Goal: Obtain resource: Obtain resource

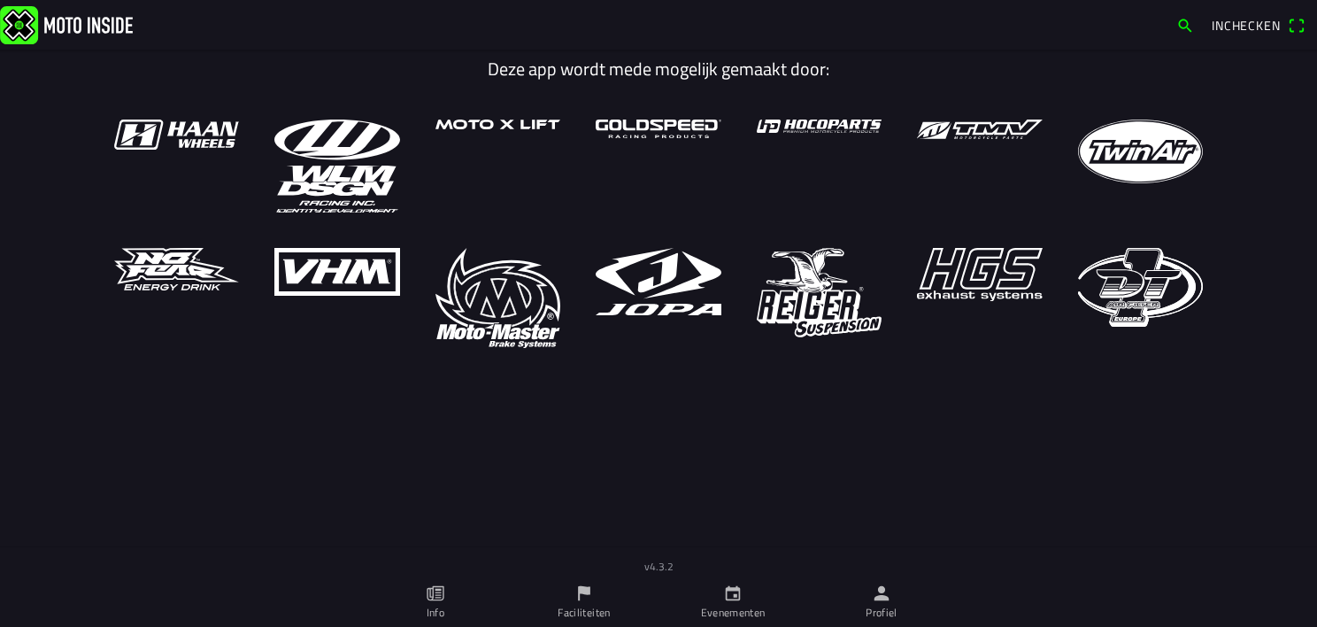
click at [735, 607] on ion-label "Evenementen" at bounding box center [733, 613] width 65 height 16
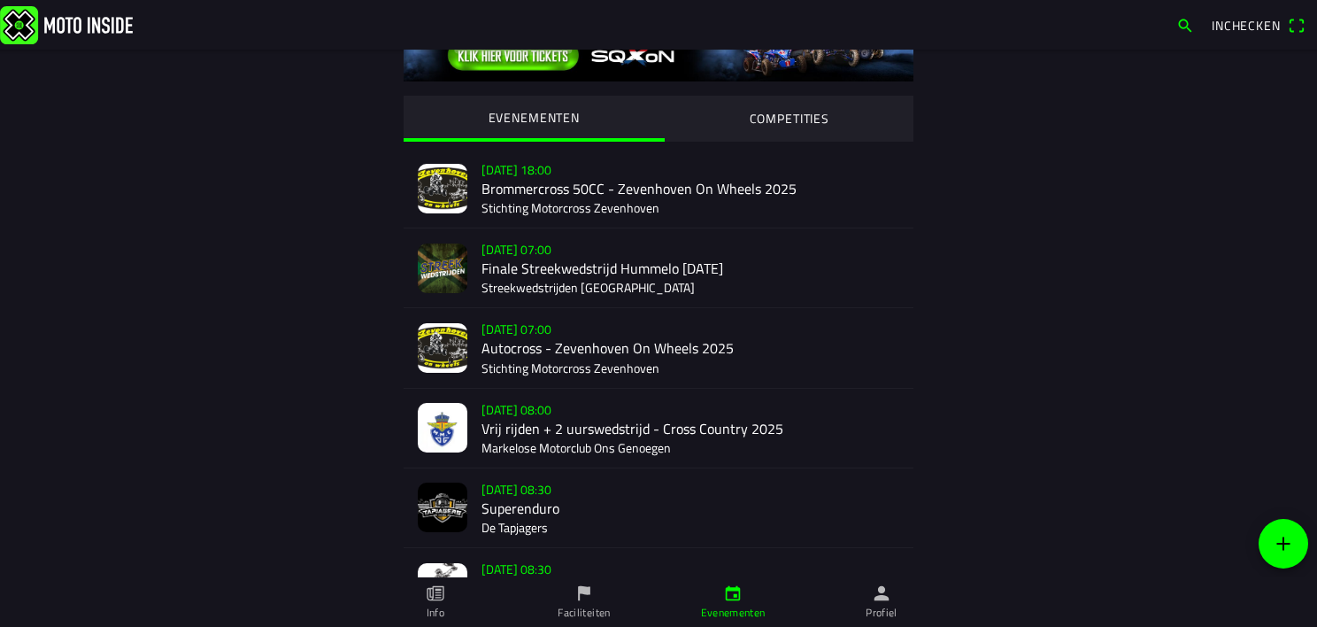
scroll to position [74, 0]
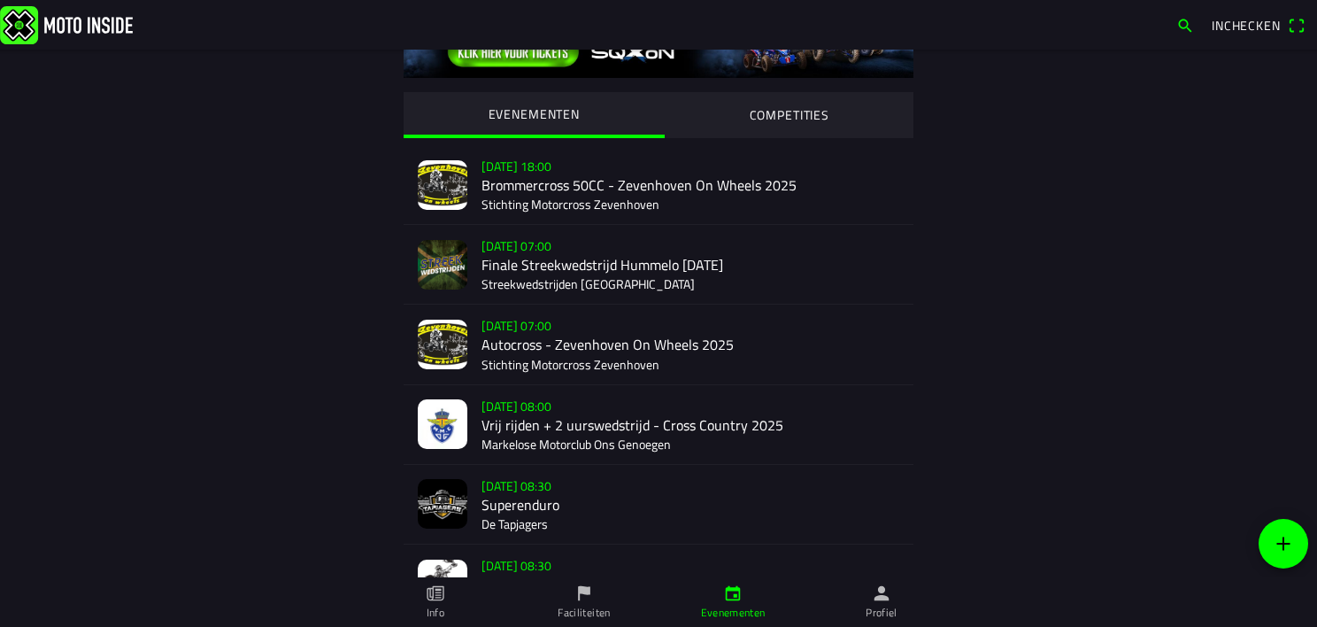
click at [574, 428] on div "[DATE] 08:00 Vrij rijden + 2 uurswedstrijd - Cross Country 2025 Markelose Motor…" at bounding box center [691, 424] width 418 height 79
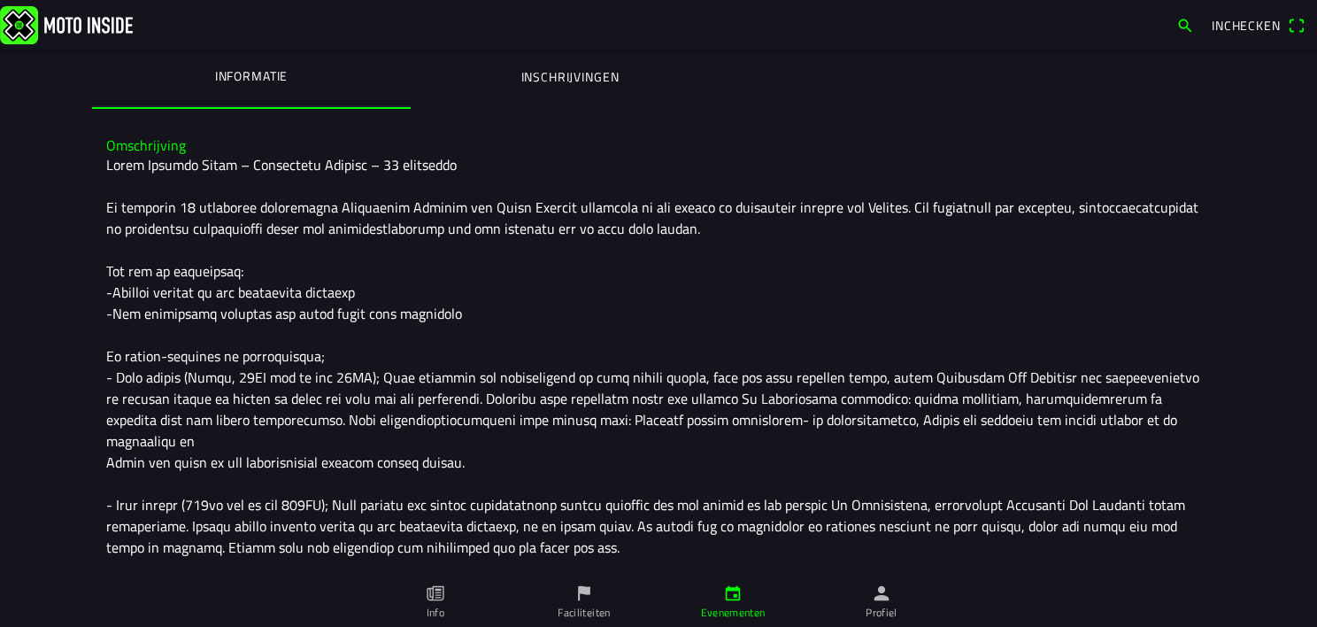
scroll to position [374, 0]
click at [563, 77] on ion-label "Inschrijvingen" at bounding box center [570, 77] width 98 height 19
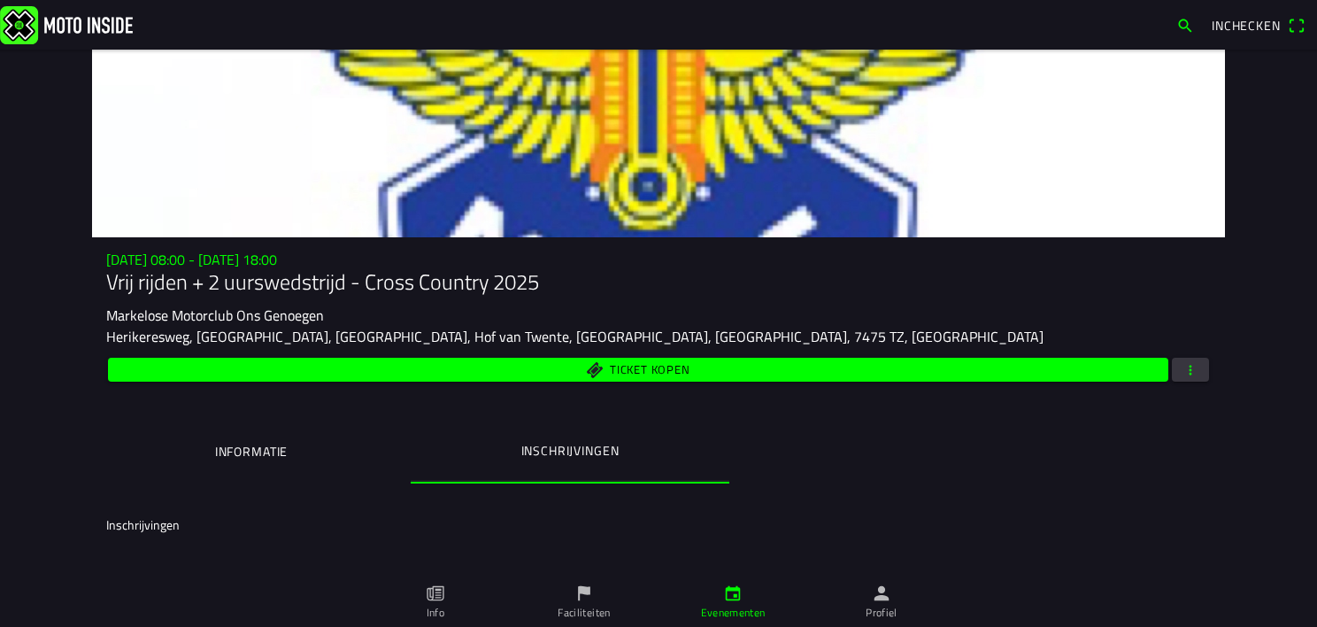
scroll to position [0, 0]
click at [1183, 382] on span "button" at bounding box center [1191, 370] width 16 height 24
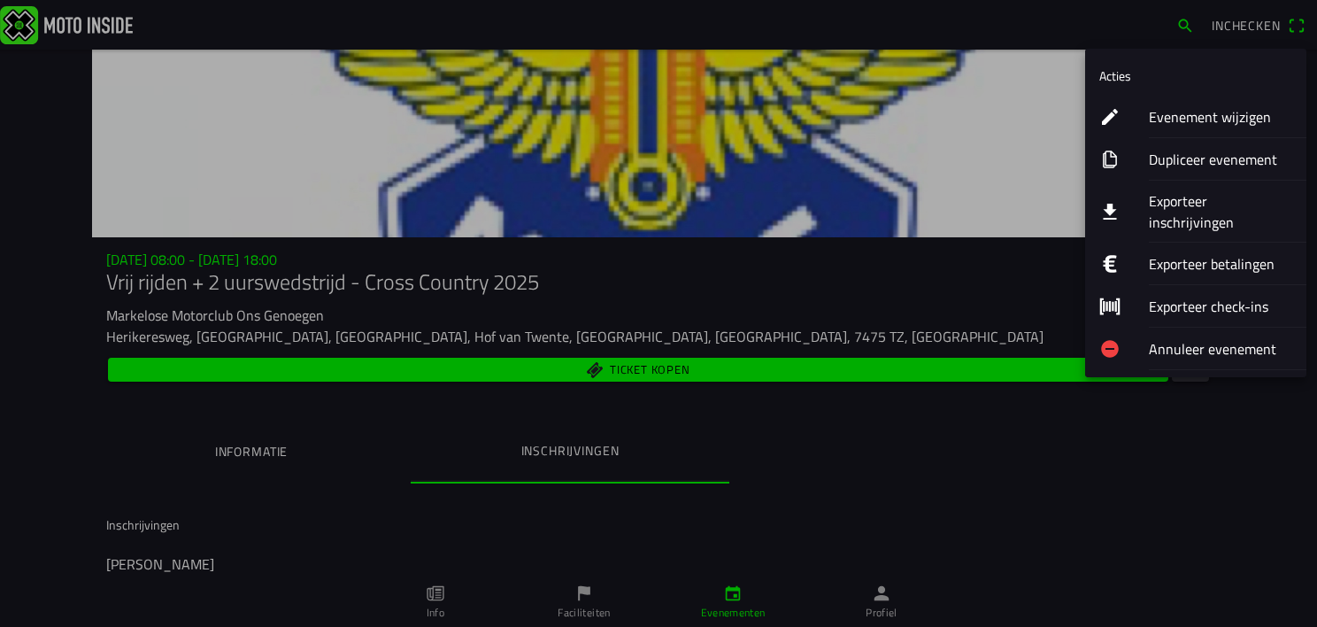
click at [1187, 202] on ion-label "Exporteer inschrijvingen" at bounding box center [1220, 211] width 143 height 42
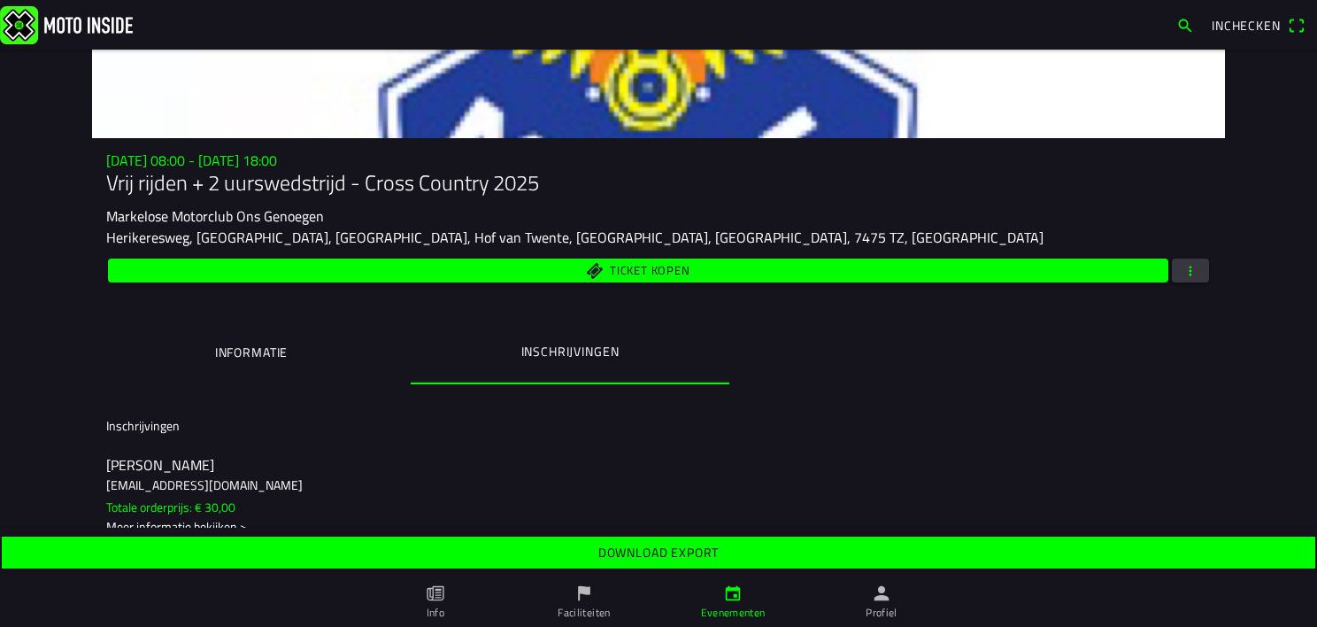
scroll to position [102, 0]
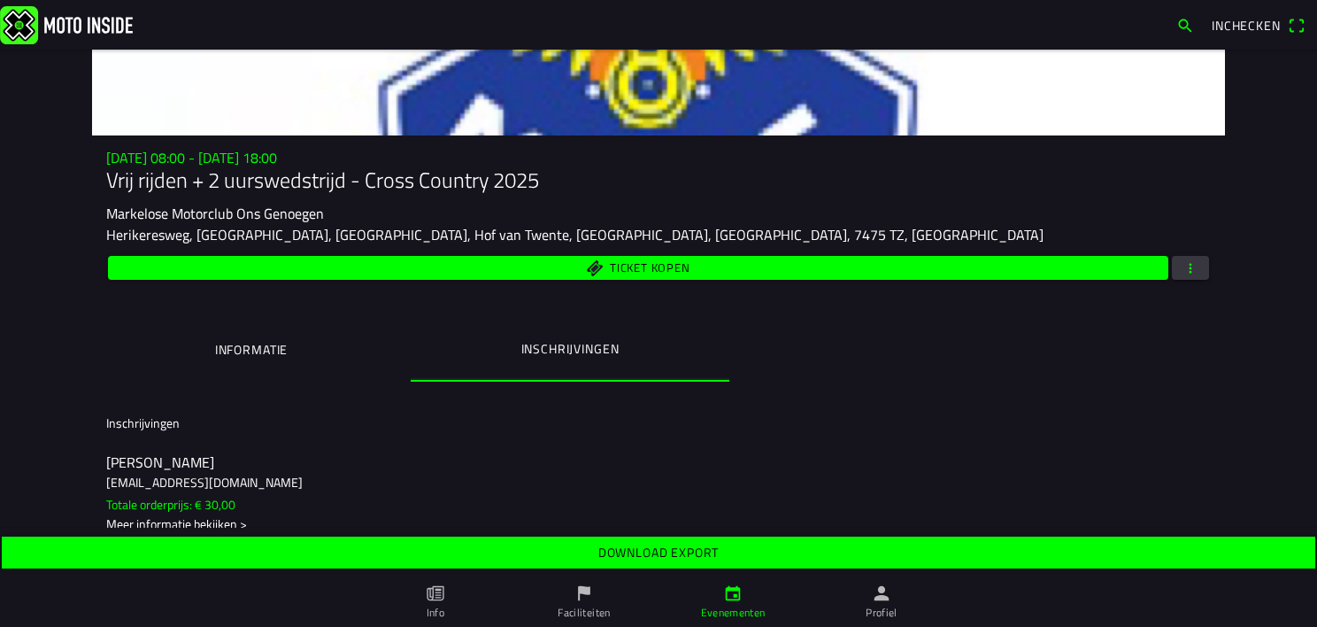
click at [0, 0] on slot "Download export" at bounding box center [0, 0] width 0 height 0
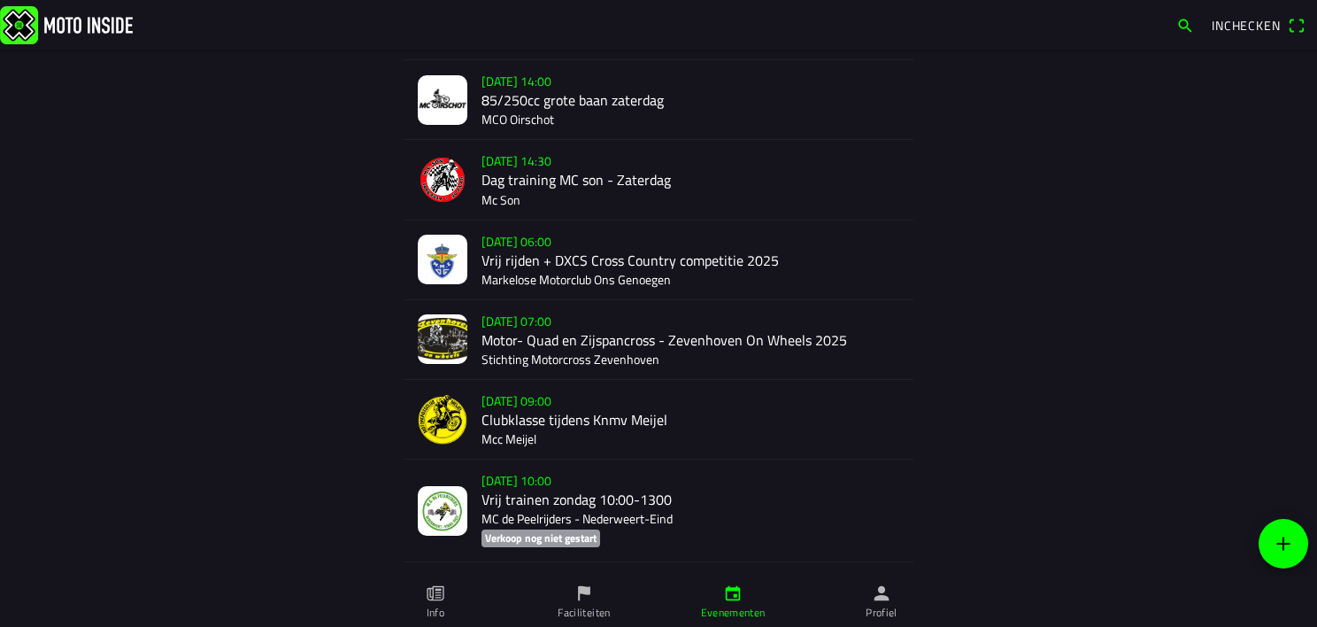
scroll to position [1115, 0]
click at [529, 266] on div "[DATE] 06:00 Vrij rijden + DXCS Cross Country competitie 2025 Markelose Motorcl…" at bounding box center [691, 261] width 418 height 79
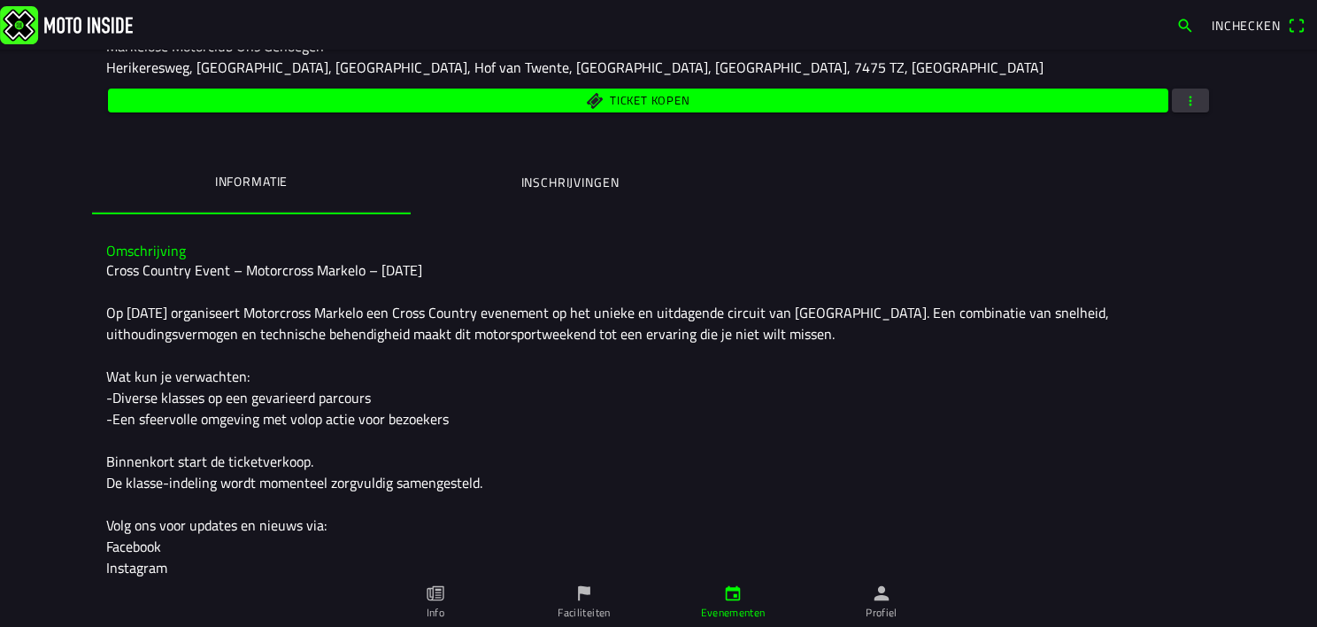
scroll to position [313, 0]
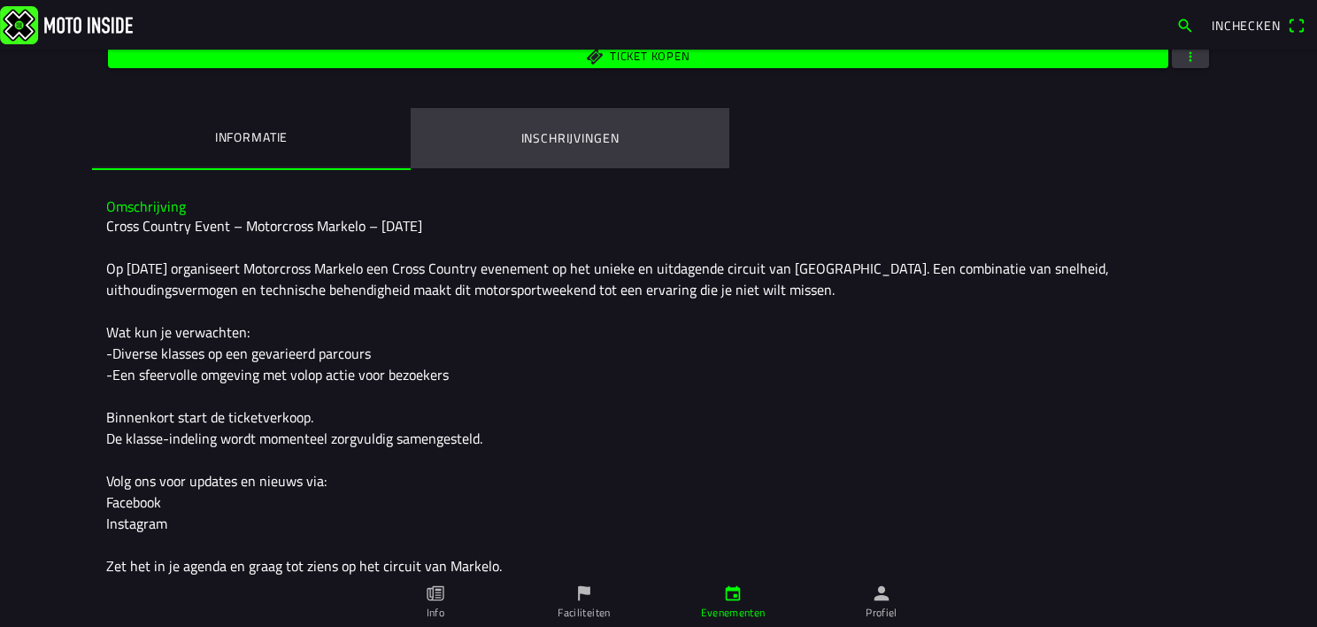
click at [551, 139] on ion-label "Inschrijvingen" at bounding box center [570, 137] width 98 height 19
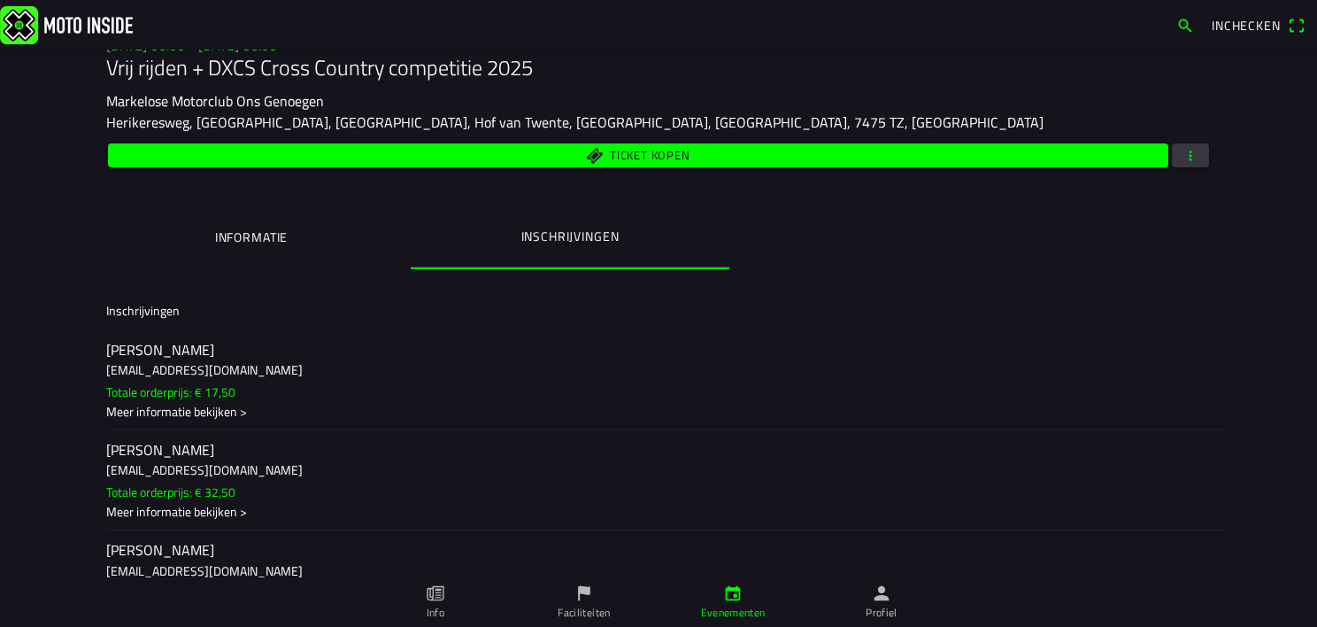
scroll to position [216, 0]
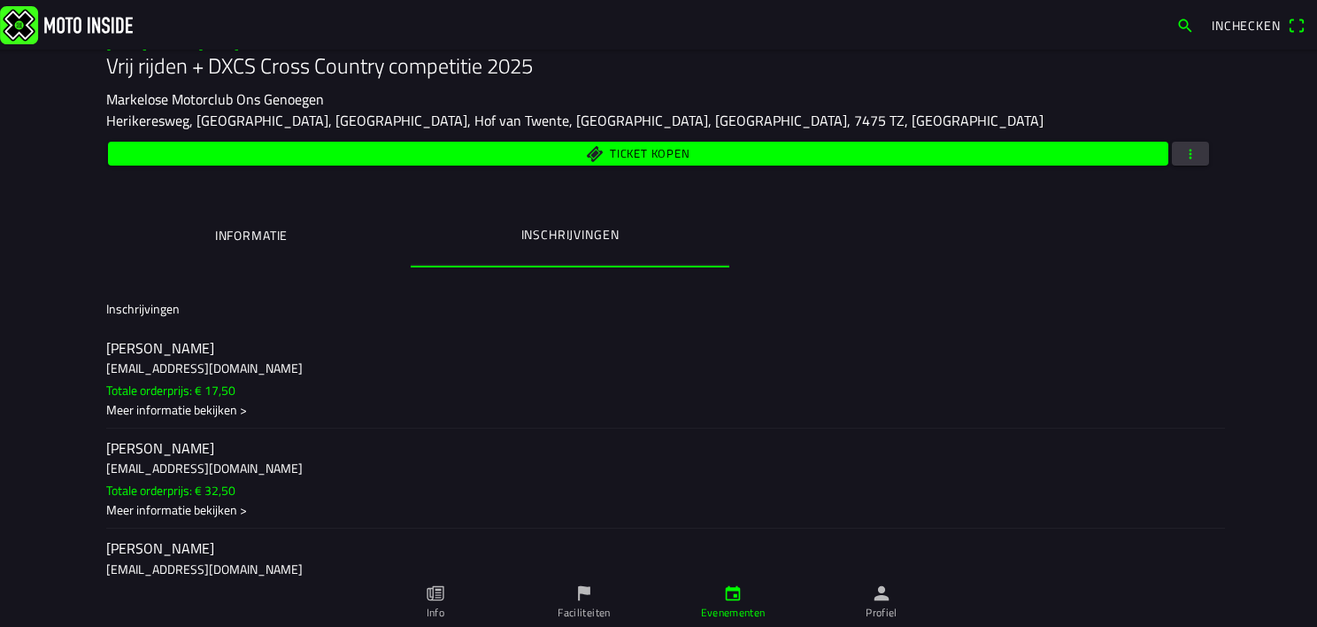
click at [1183, 148] on span "button" at bounding box center [1191, 154] width 16 height 24
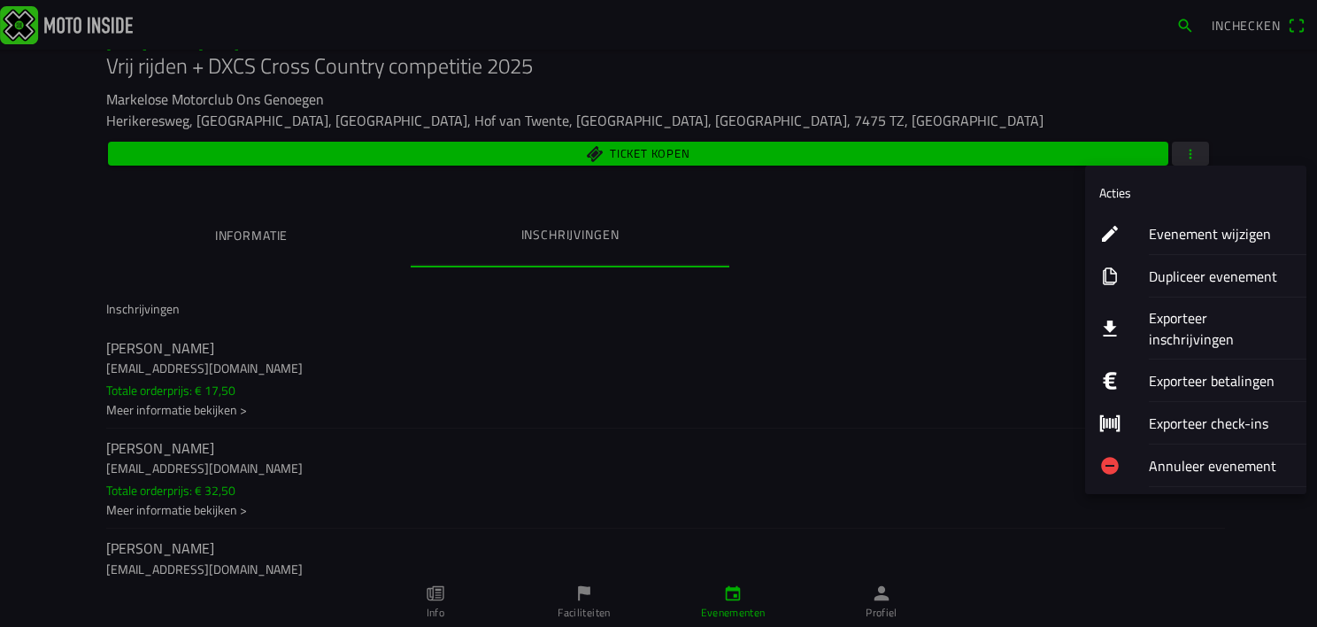
click at [1197, 318] on ion-label "Exporteer inschrijvingen" at bounding box center [1220, 328] width 143 height 42
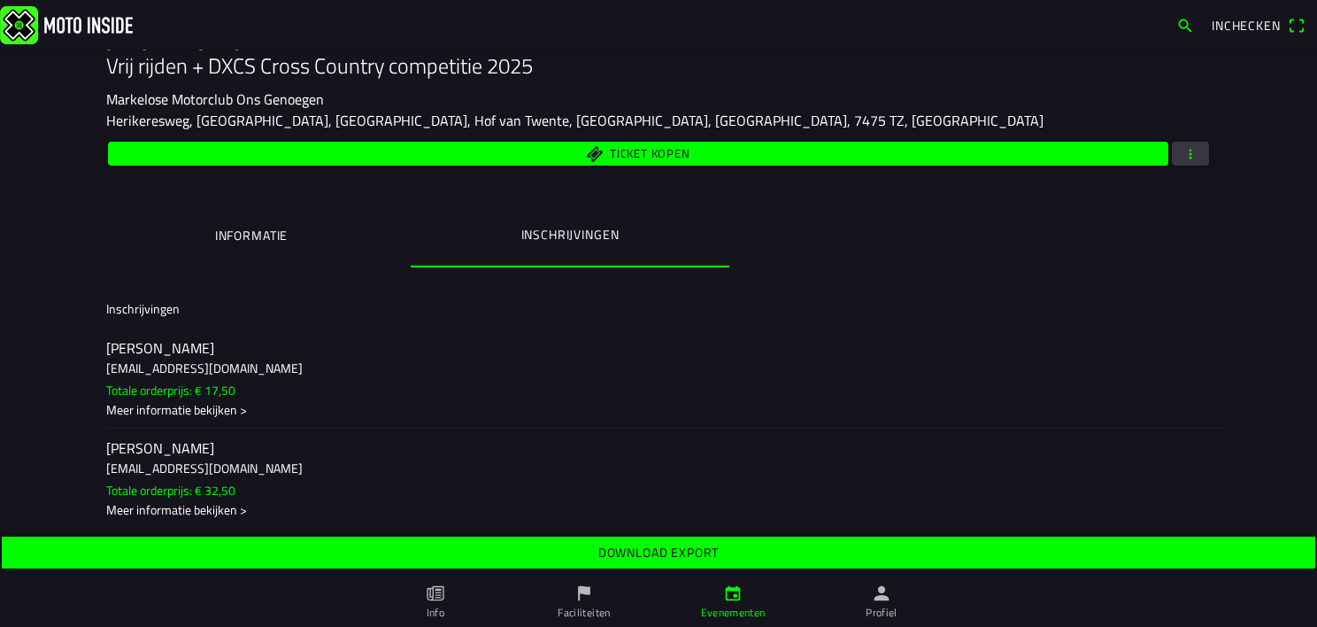
click at [0, 0] on slot "Download export" at bounding box center [0, 0] width 0 height 0
